Goal: Navigation & Orientation: Find specific page/section

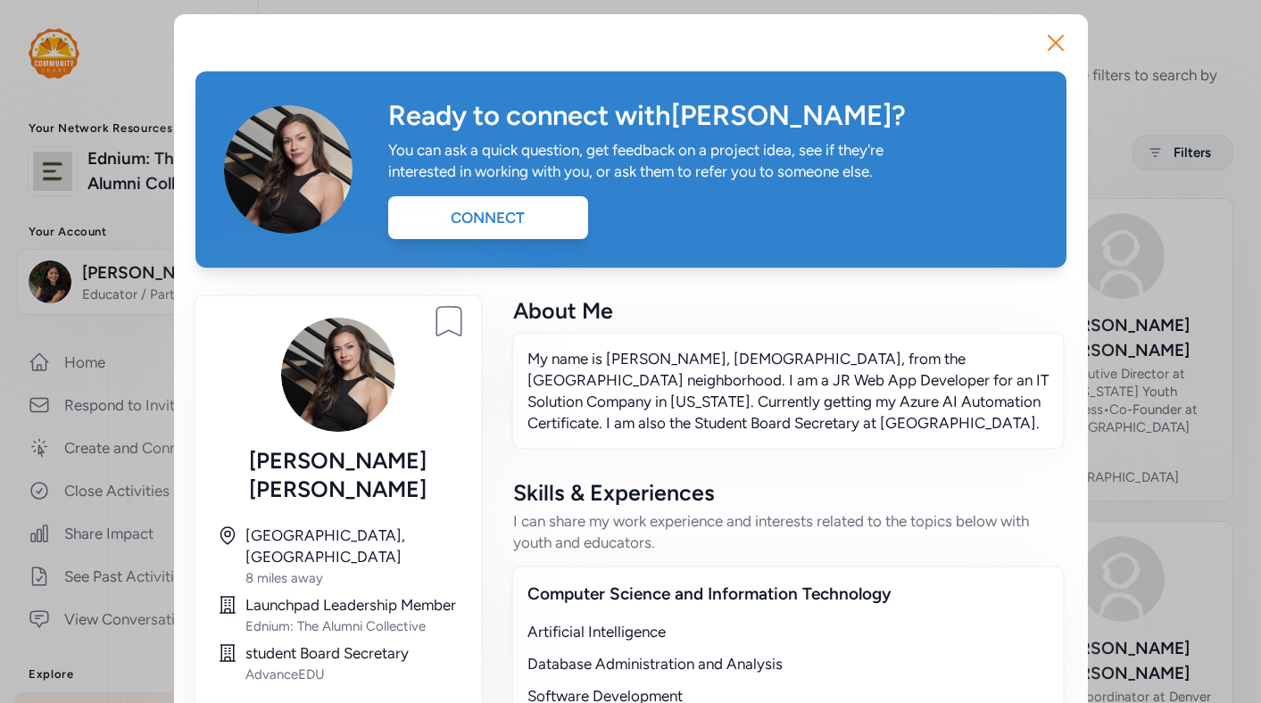
scroll to position [169, 0]
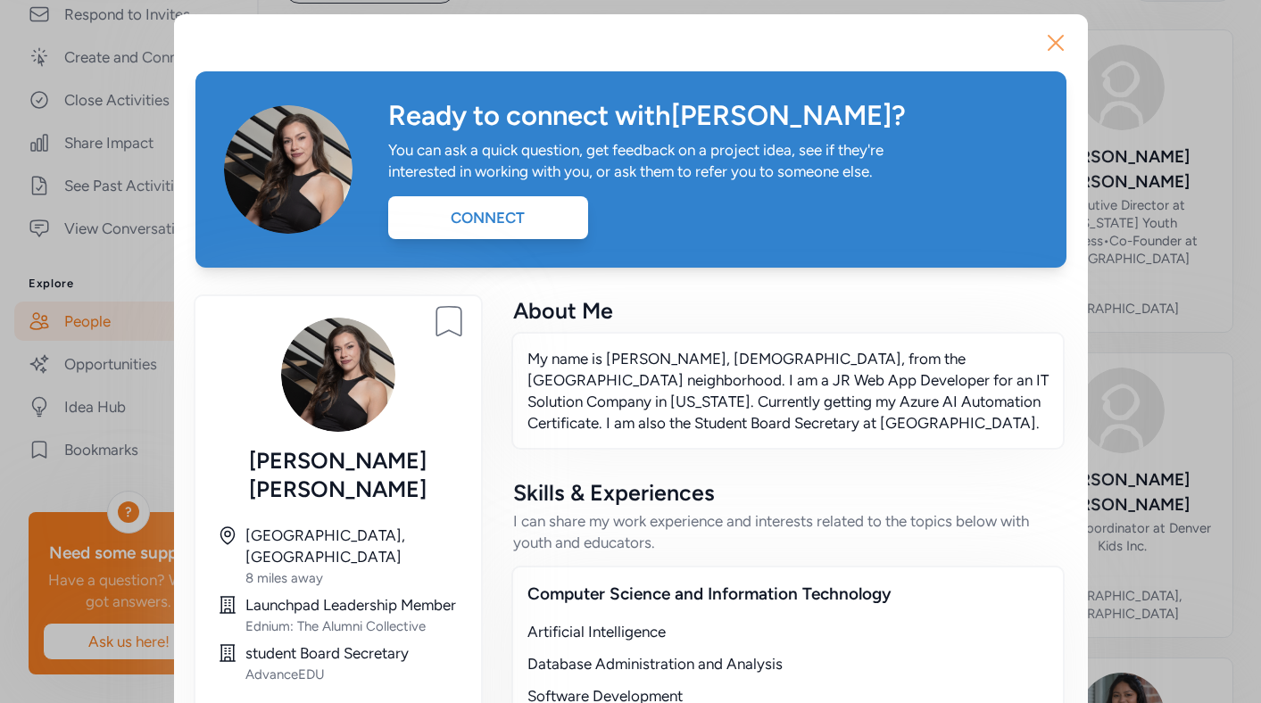
click at [1056, 45] on icon "button" at bounding box center [1056, 43] width 29 height 29
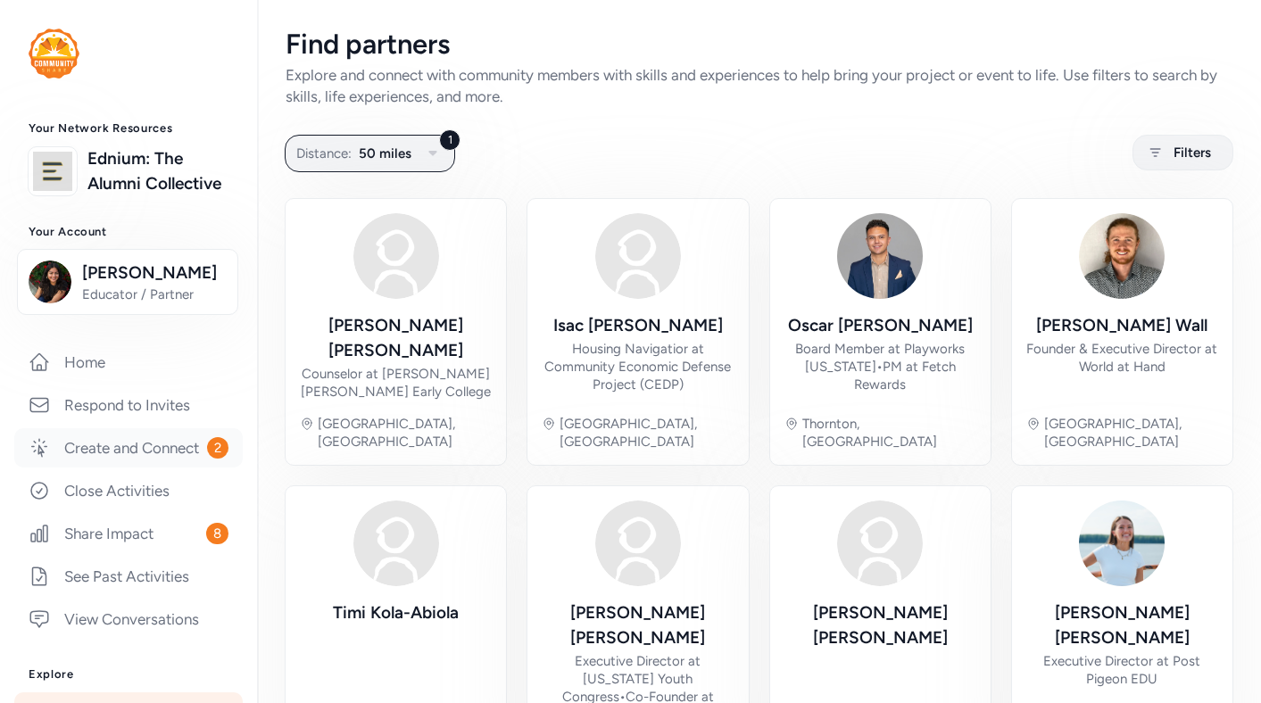
click at [192, 453] on link "Create and Connect 2" at bounding box center [128, 447] width 228 height 39
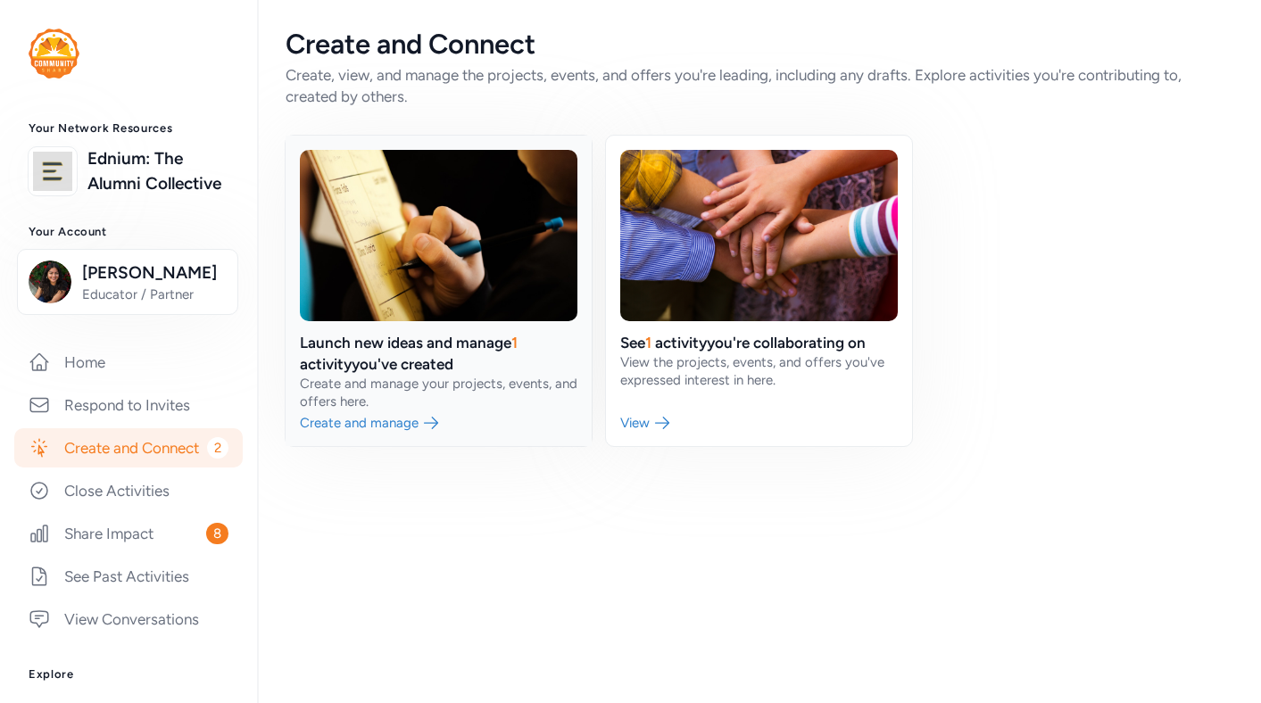
click at [480, 385] on link at bounding box center [439, 291] width 306 height 311
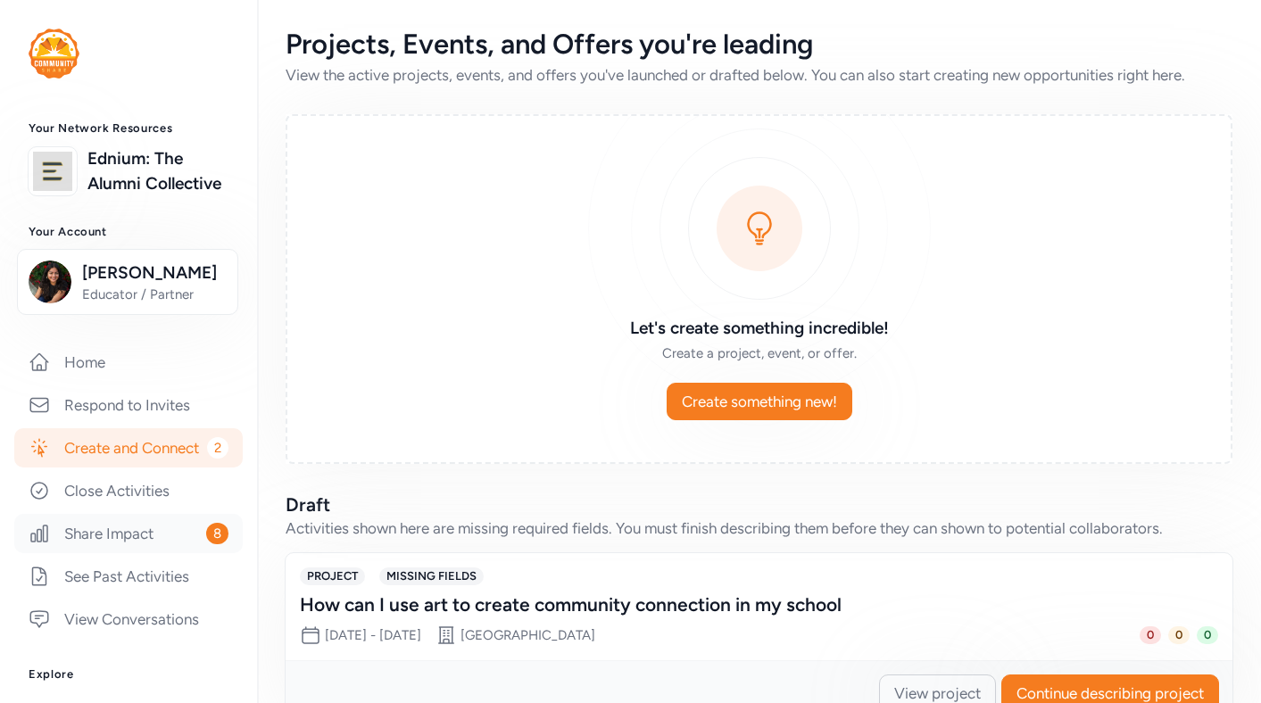
click at [173, 542] on link "Share Impact 8" at bounding box center [128, 533] width 228 height 39
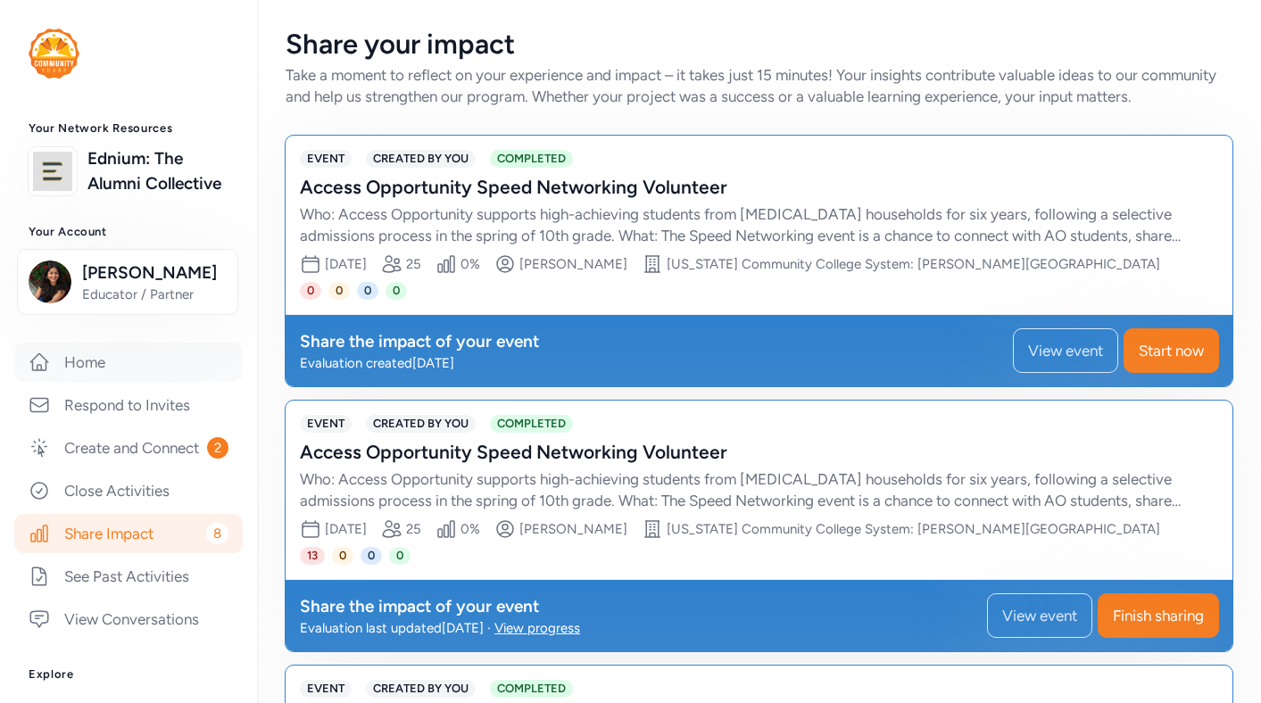
click at [126, 357] on link "Home" at bounding box center [128, 362] width 228 height 39
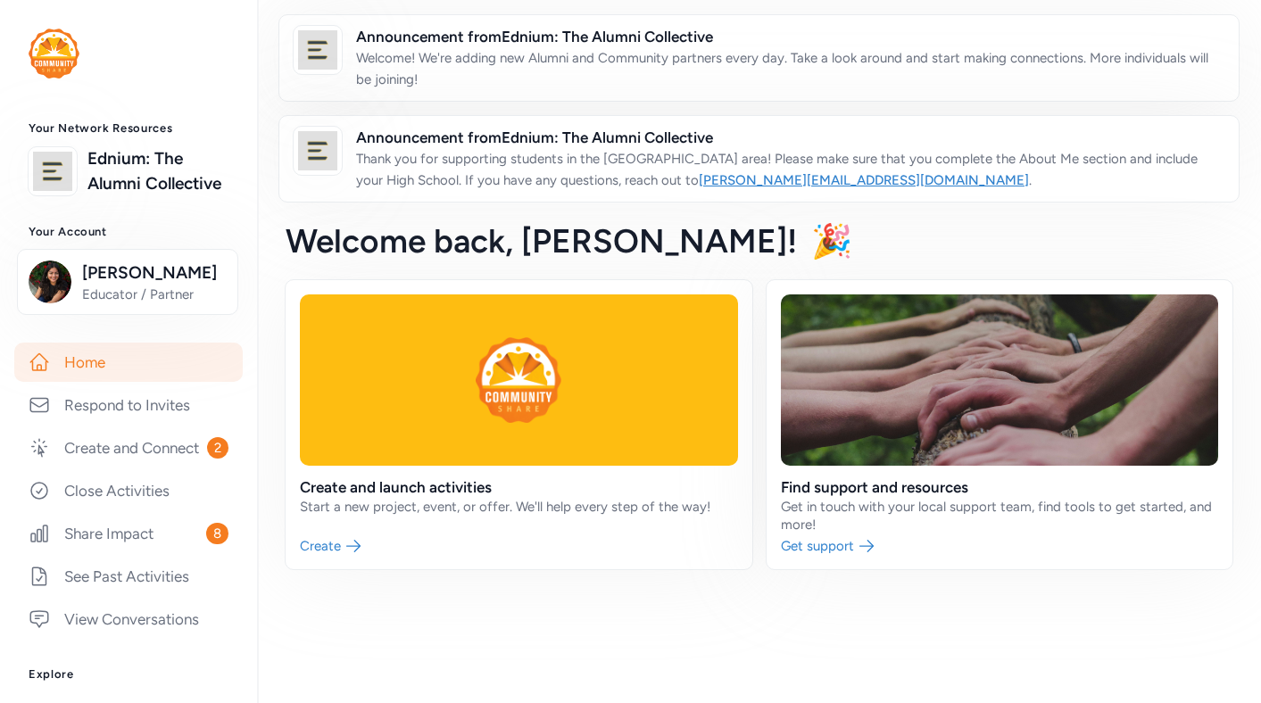
click at [126, 357] on link "Home" at bounding box center [128, 362] width 228 height 39
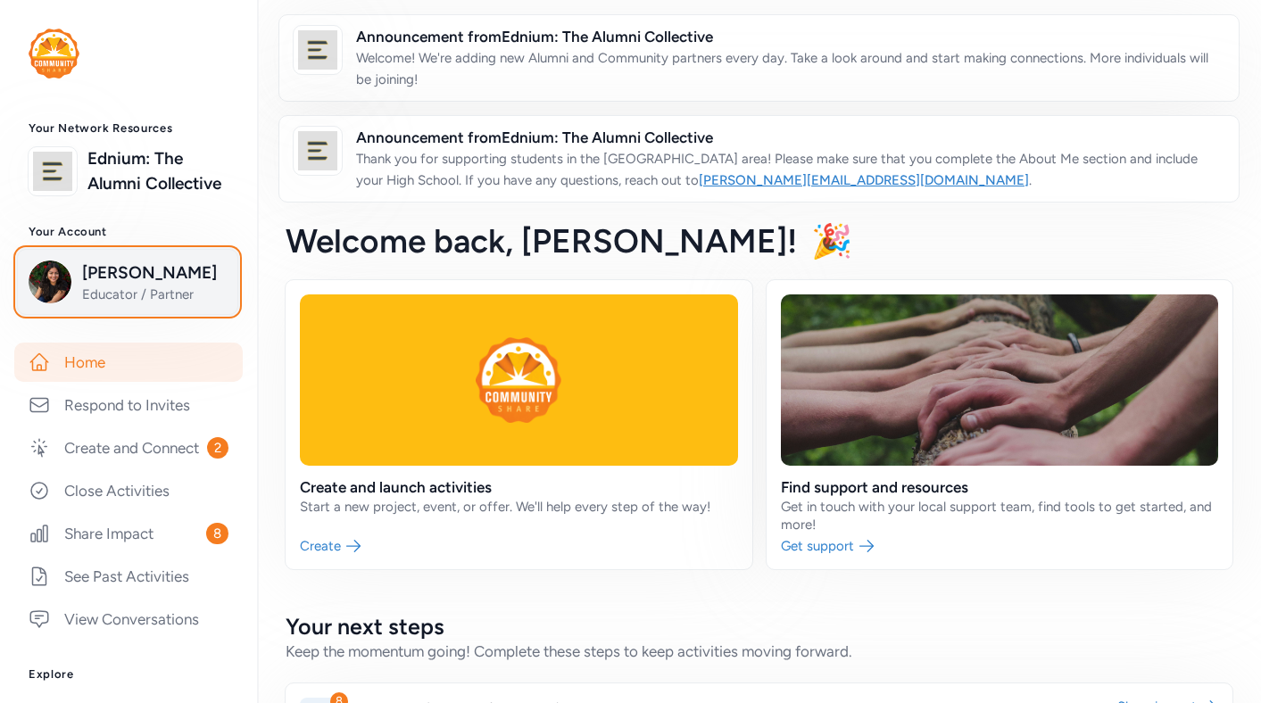
click at [119, 283] on span "[PERSON_NAME]" at bounding box center [154, 273] width 145 height 25
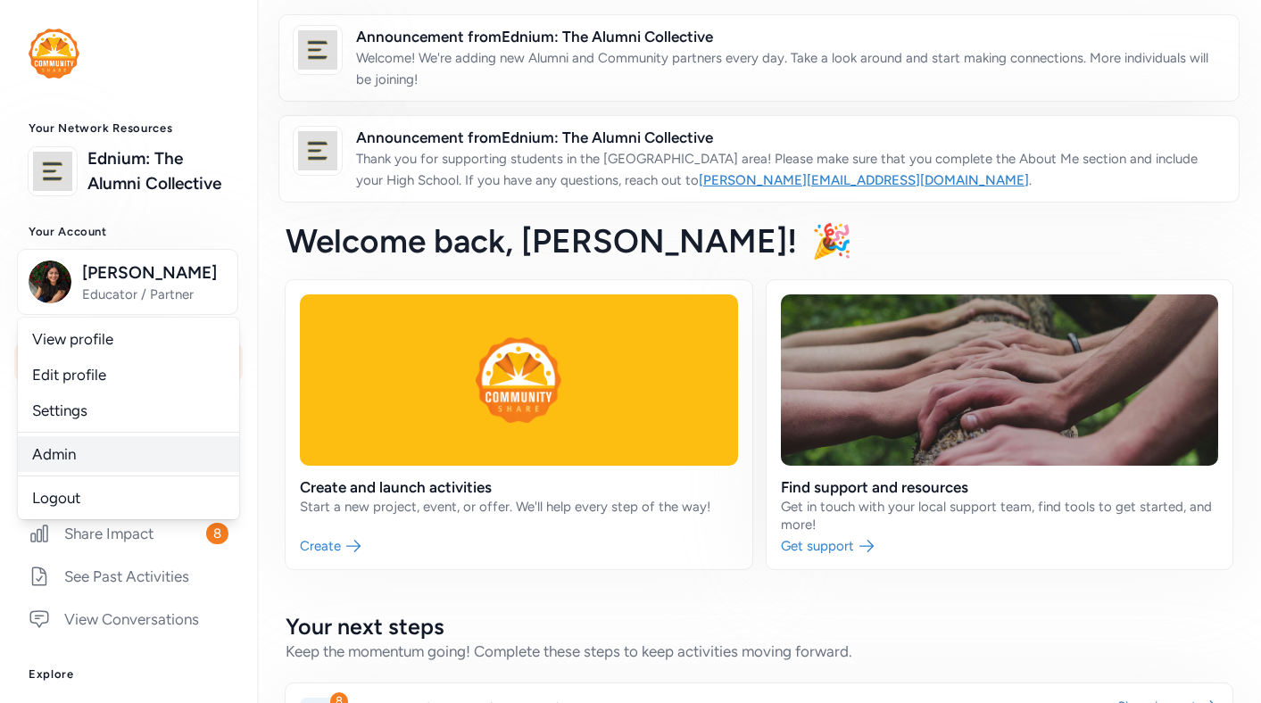
click at [120, 451] on link "Admin" at bounding box center [128, 454] width 221 height 36
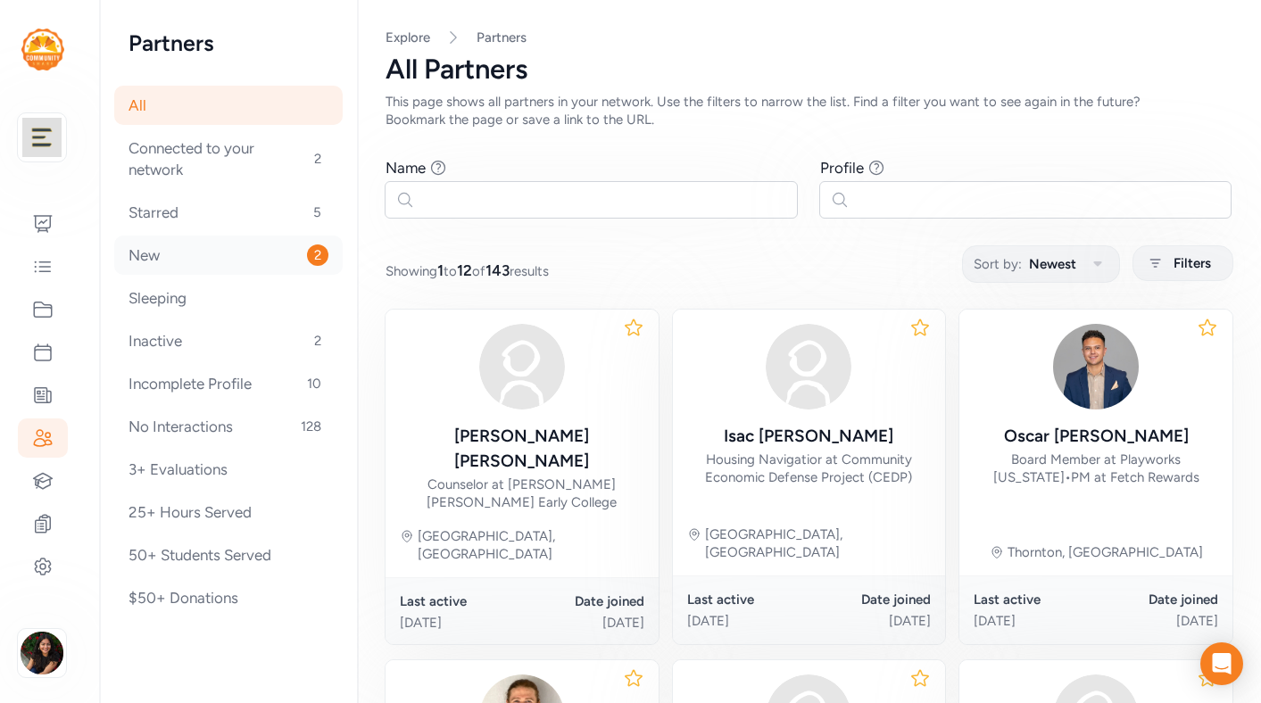
click at [253, 257] on div "New 2" at bounding box center [228, 255] width 228 height 39
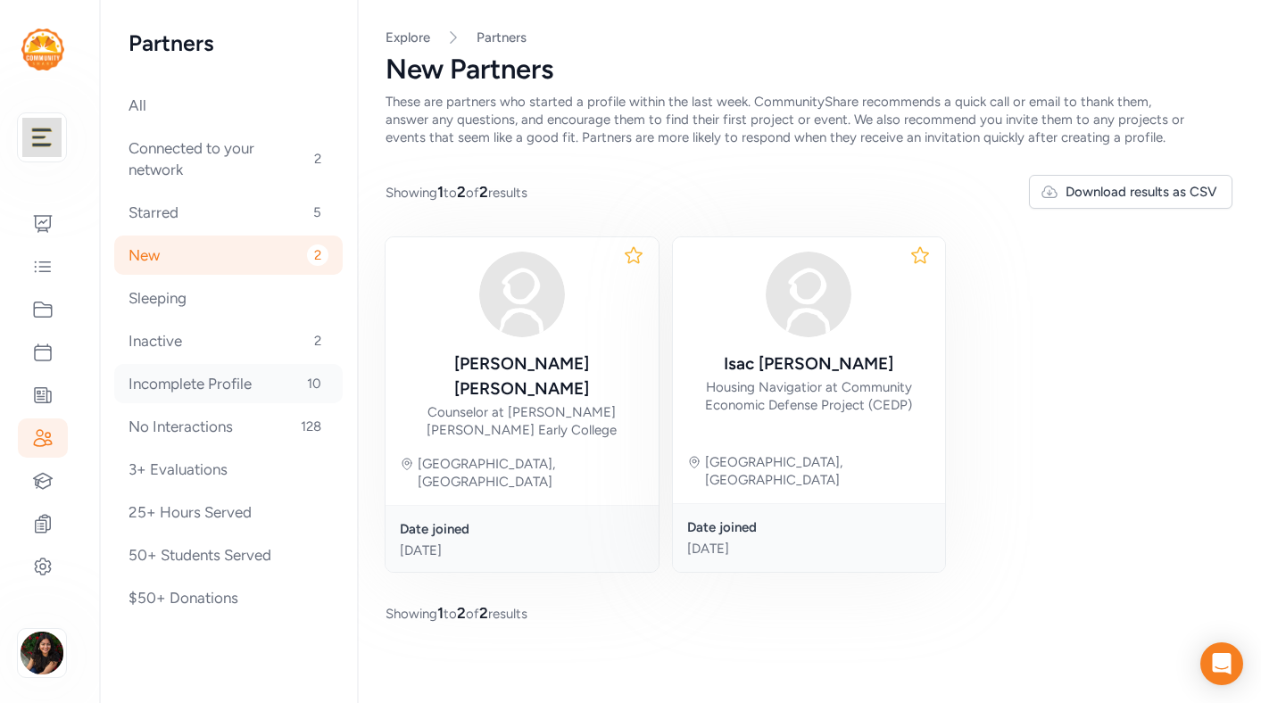
click at [231, 386] on div "Incomplete Profile 10" at bounding box center [228, 383] width 228 height 39
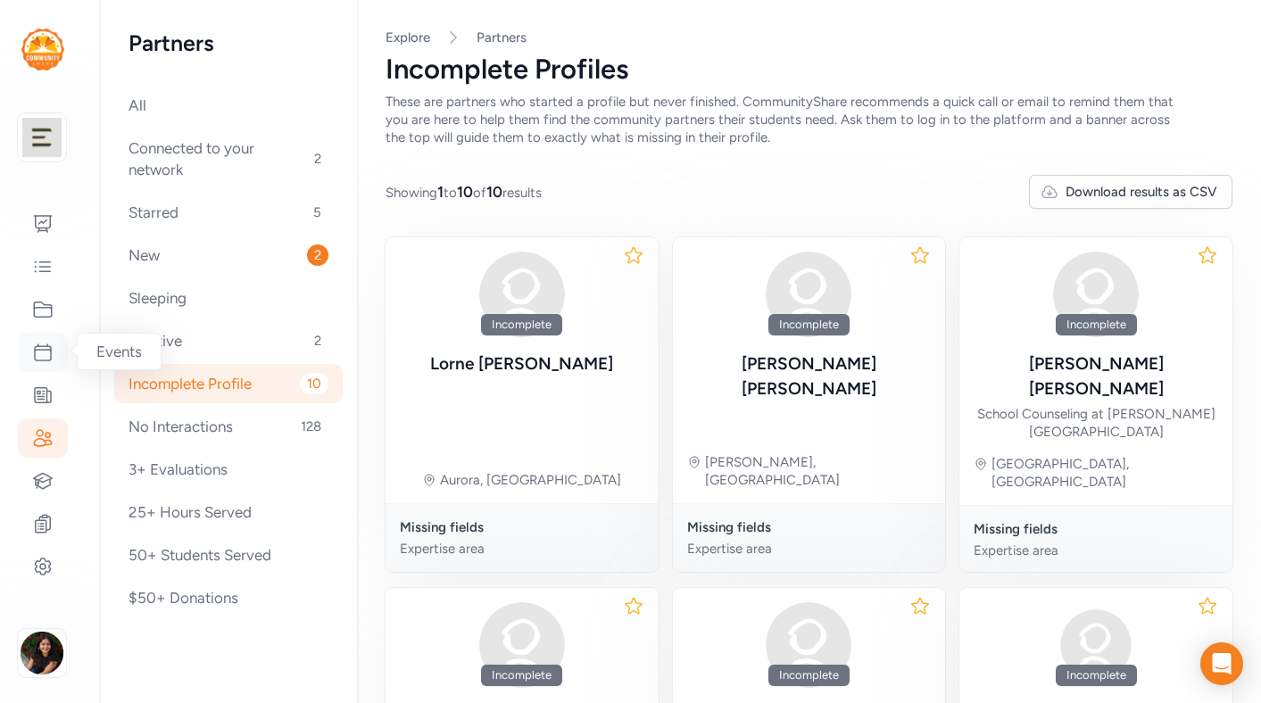
click at [44, 351] on icon at bounding box center [42, 352] width 21 height 21
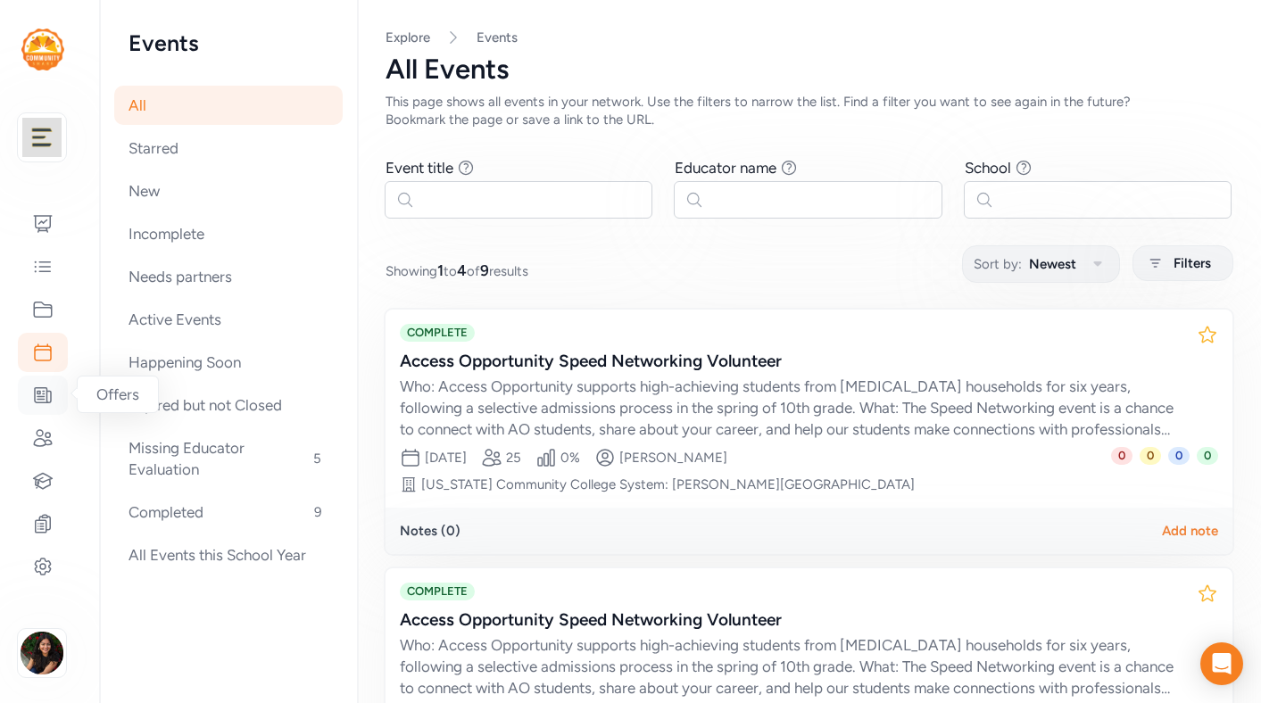
click at [45, 395] on icon at bounding box center [42, 395] width 21 height 21
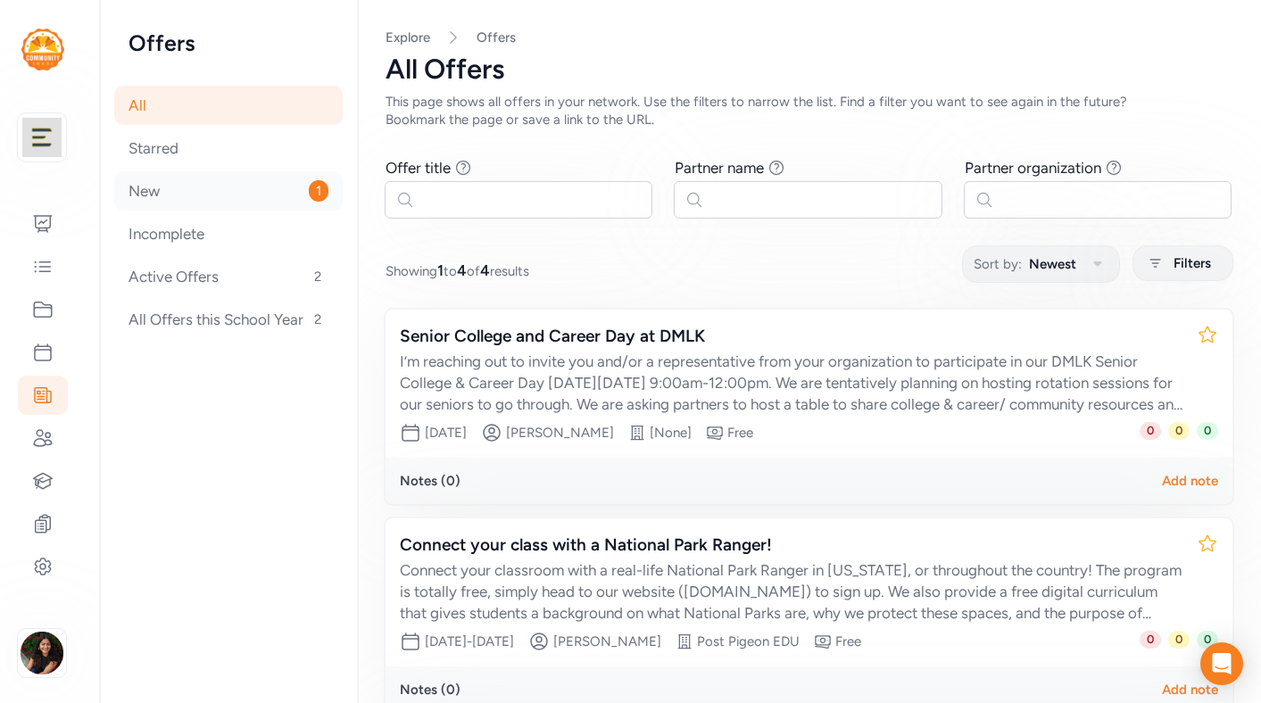
click at [245, 197] on div "New 1" at bounding box center [228, 190] width 228 height 39
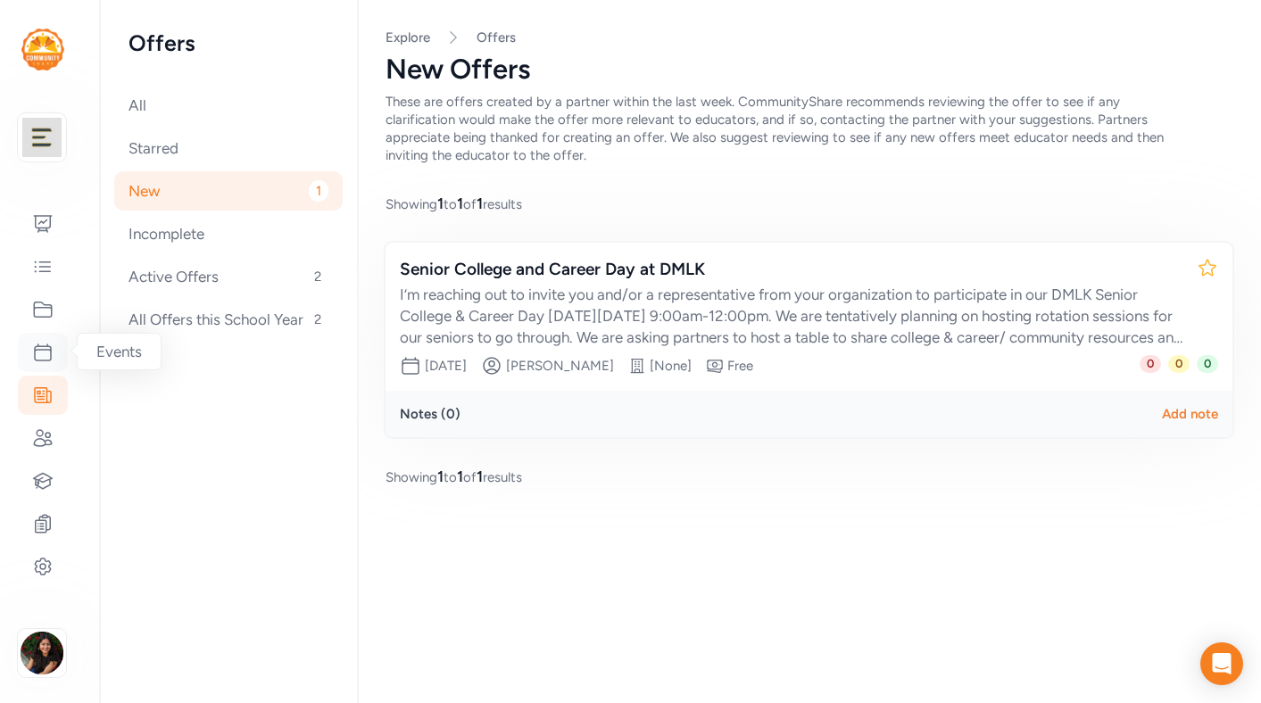
click at [46, 344] on icon at bounding box center [42, 352] width 21 height 21
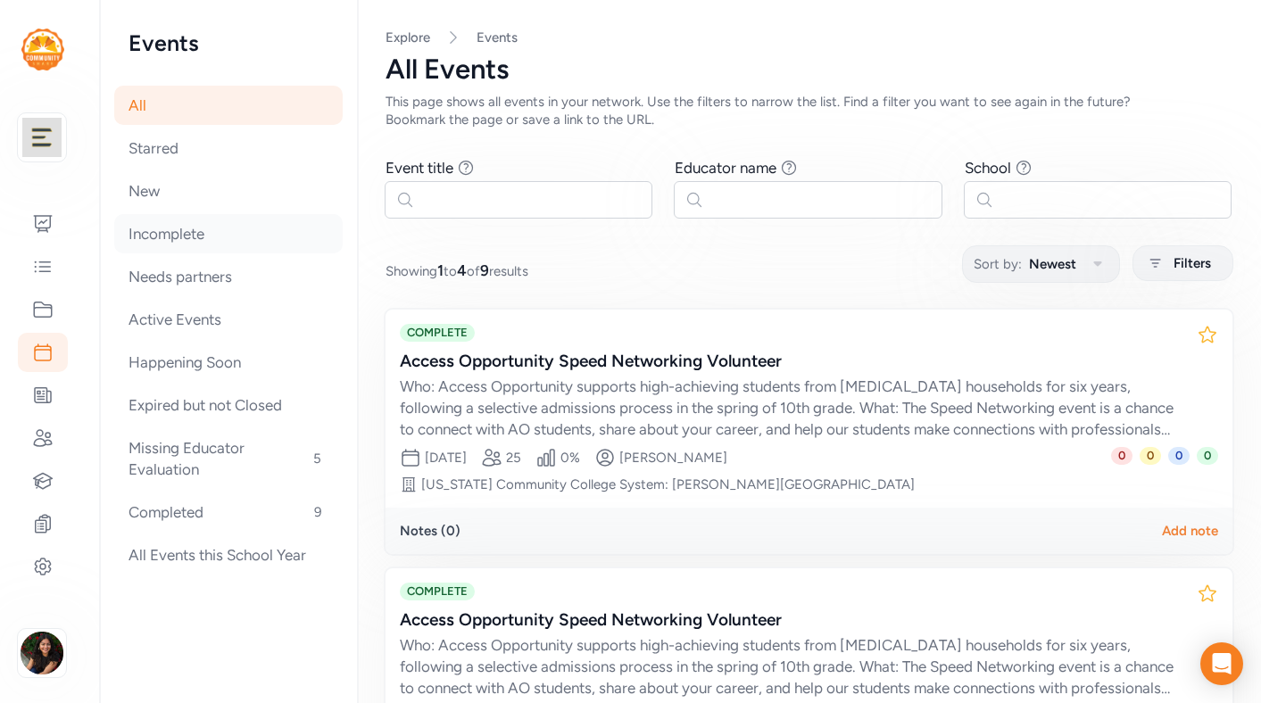
click at [231, 238] on div "Incomplete" at bounding box center [228, 233] width 228 height 39
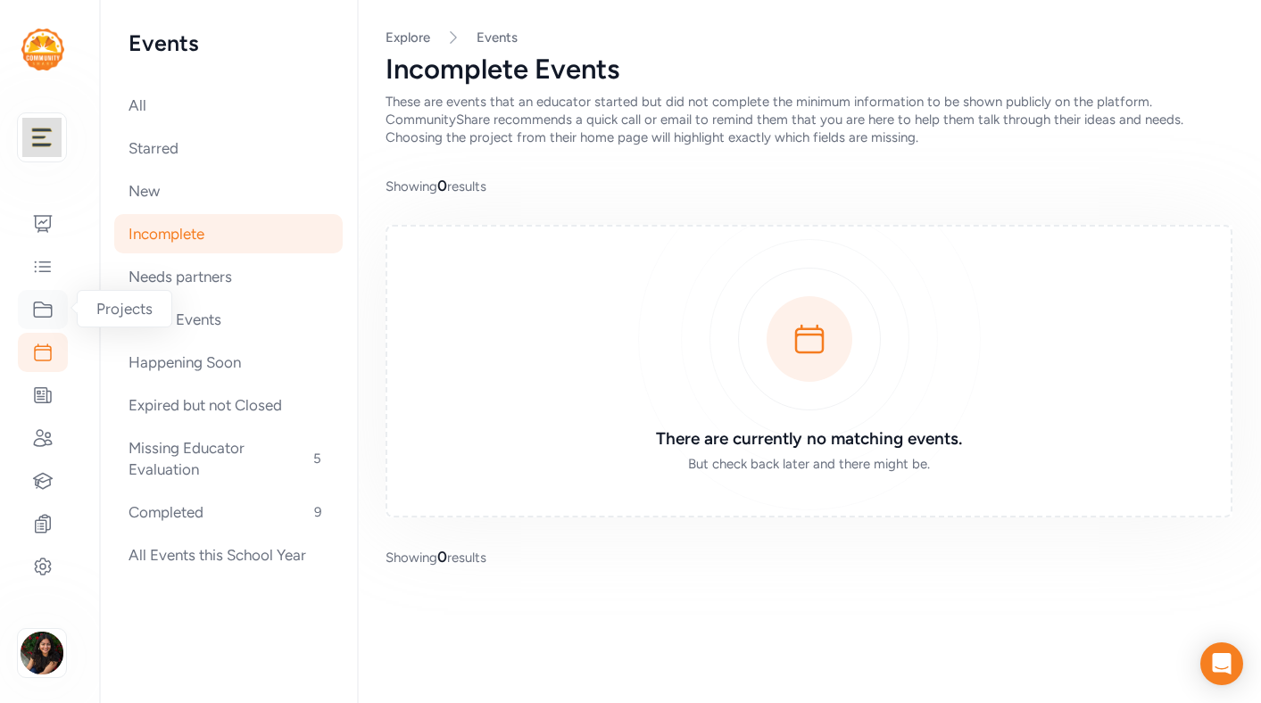
click at [46, 315] on icon at bounding box center [42, 309] width 21 height 21
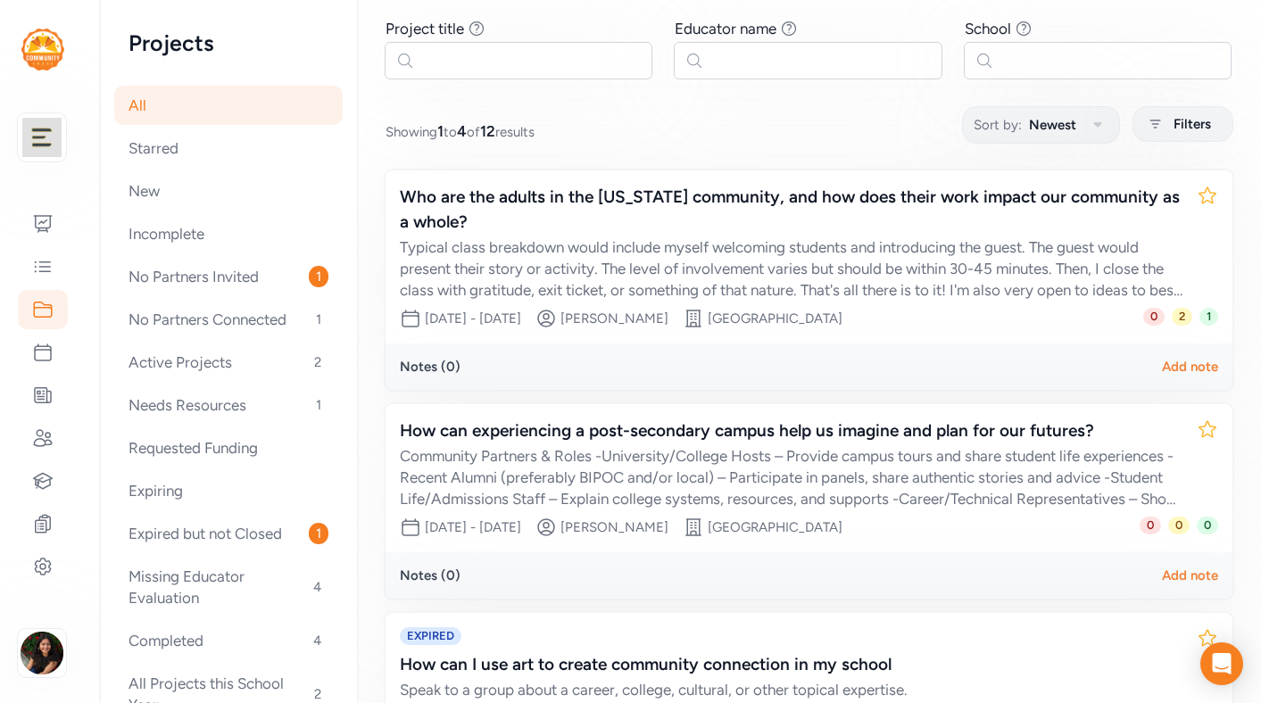
scroll to position [123, 0]
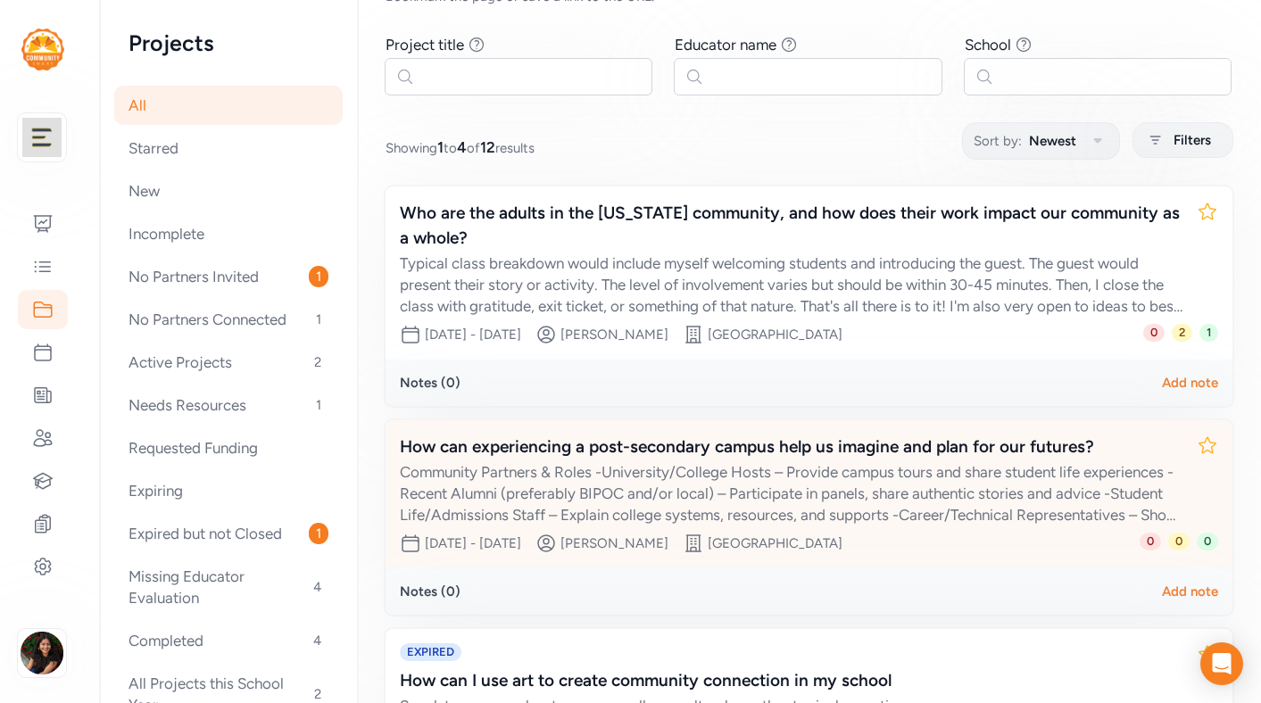
click at [789, 482] on div "Community Partners & Roles -University/College Hosts – Provide campus tours and…" at bounding box center [791, 493] width 783 height 64
